Goal: Transaction & Acquisition: Purchase product/service

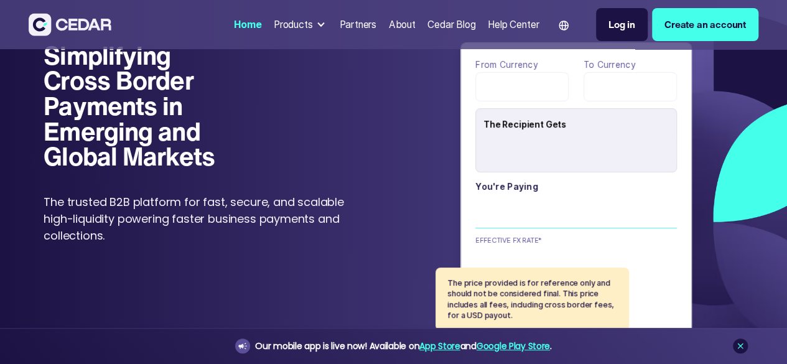
type input "******"
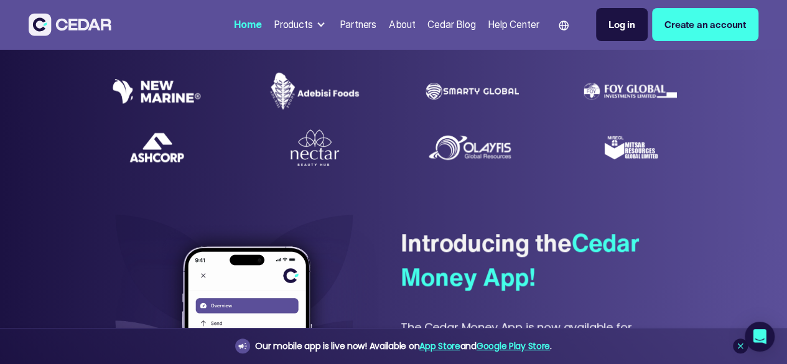
scroll to position [439, 0]
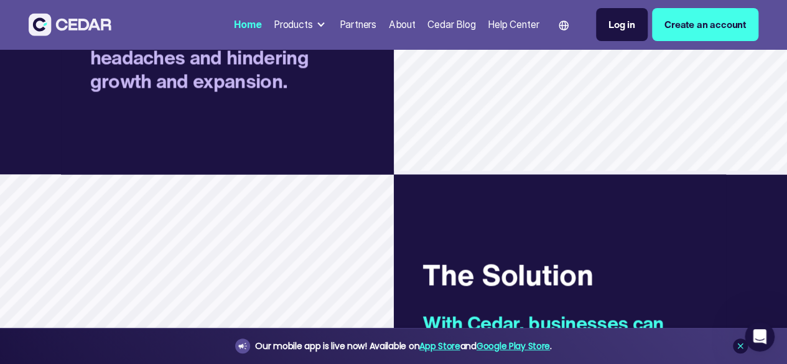
scroll to position [982, 0]
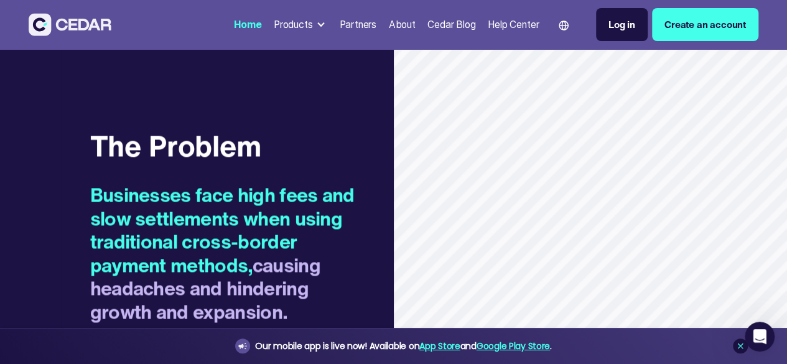
drag, startPoint x: 403, startPoint y: 121, endPoint x: 283, endPoint y: 109, distance: 120.8
click at [316, 30] on div at bounding box center [321, 25] width 10 height 10
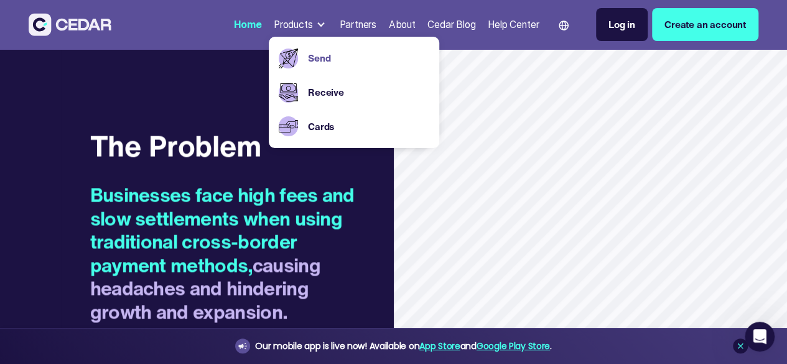
click at [308, 61] on link "Send" at bounding box center [368, 58] width 121 height 14
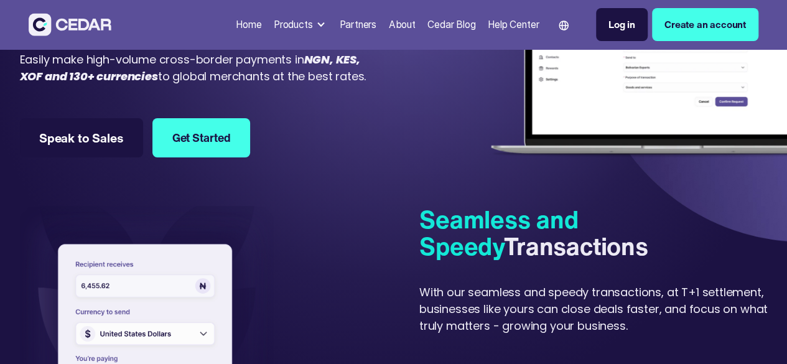
scroll to position [269, 0]
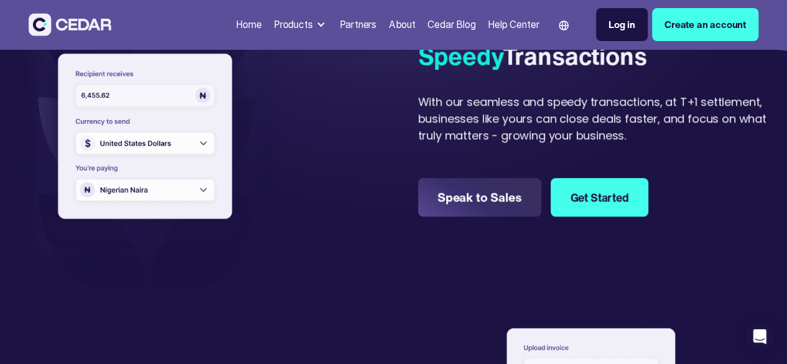
drag, startPoint x: 789, startPoint y: 21, endPoint x: 796, endPoint y: 54, distance: 34.3
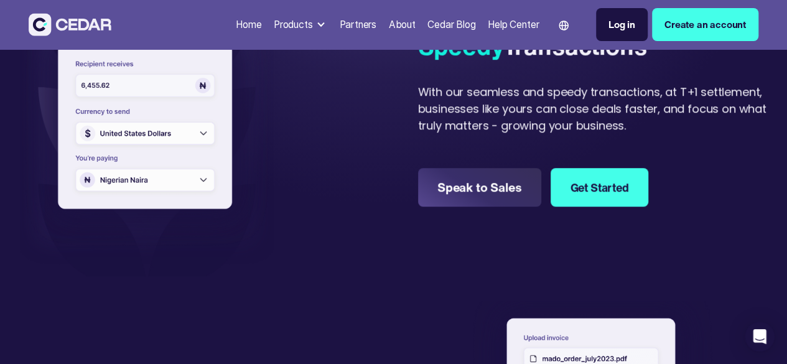
click at [195, 129] on img at bounding box center [147, 128] width 254 height 245
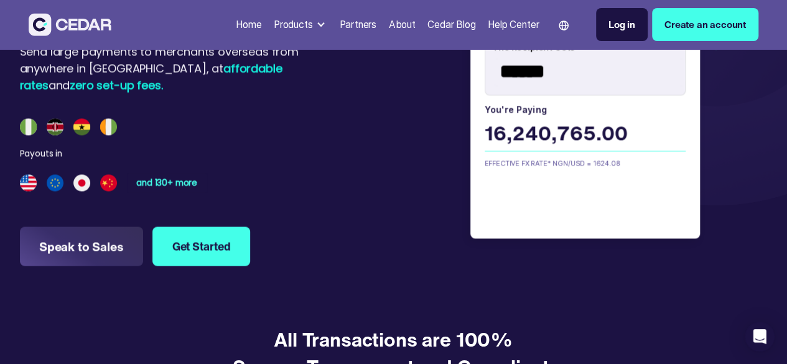
scroll to position [903, 0]
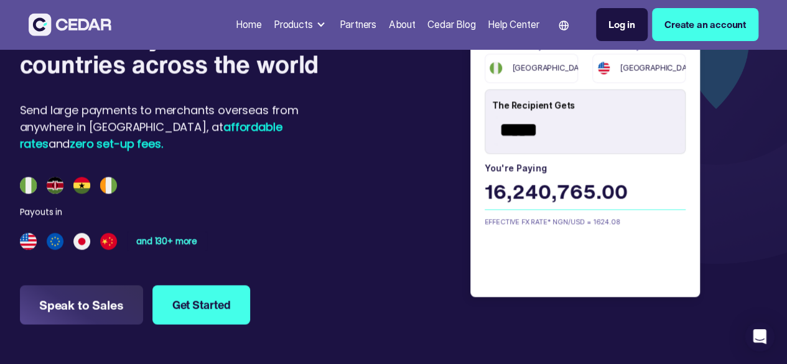
click at [566, 144] on input "*****" at bounding box center [588, 129] width 193 height 27
type input "*"
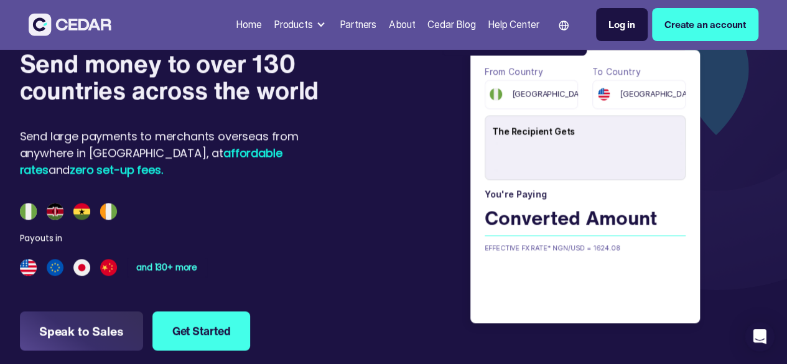
scroll to position [891, 0]
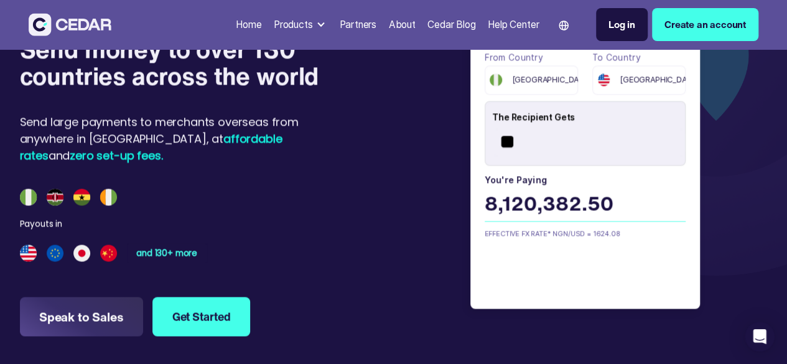
type input "*"
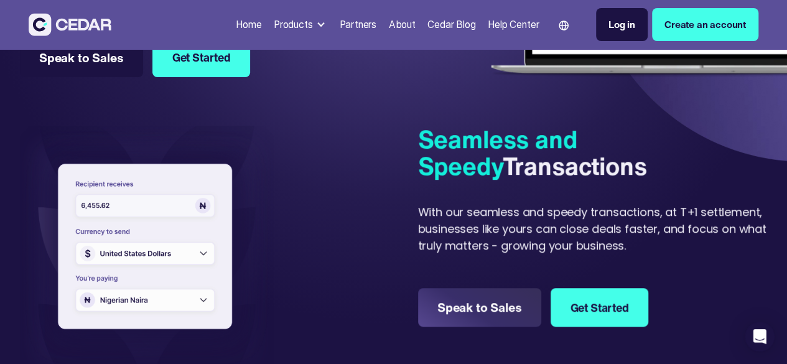
scroll to position [0, 0]
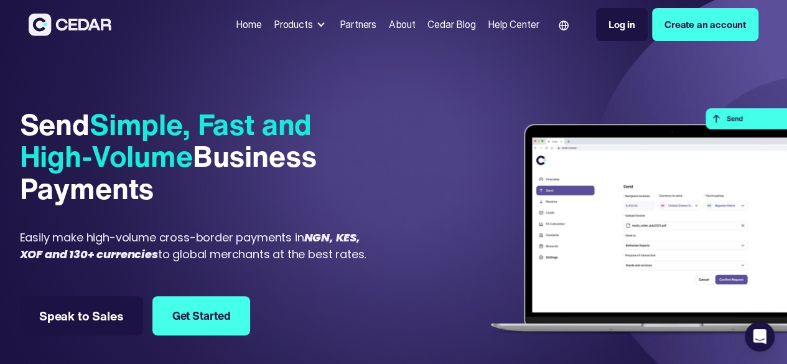
type input "***"
click at [274, 31] on div "Products" at bounding box center [293, 24] width 39 height 14
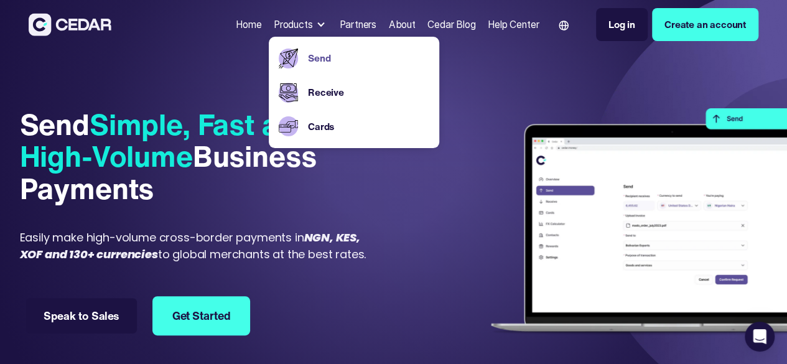
click at [137, 331] on link "Speak to Sales" at bounding box center [81, 315] width 111 height 35
